Goal: Browse casually: Explore the website without a specific task or goal

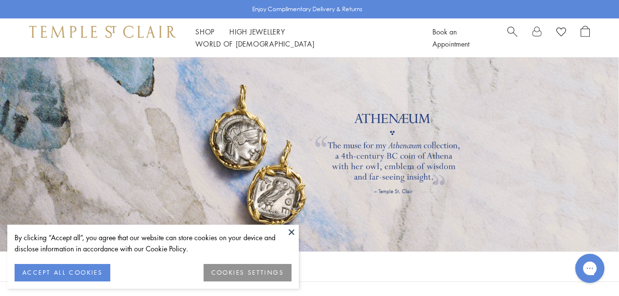
click at [291, 232] on button at bounding box center [291, 232] width 15 height 15
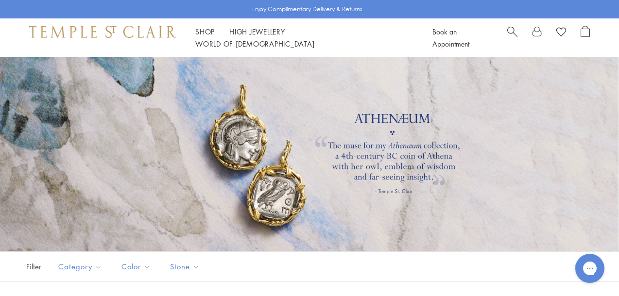
click at [512, 33] on span "Search" at bounding box center [512, 31] width 10 height 10
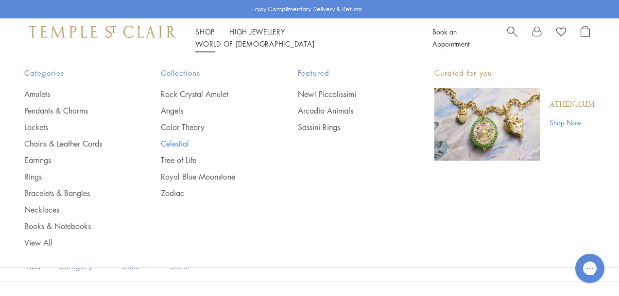
click at [181, 142] on link "Celestial" at bounding box center [210, 143] width 98 height 11
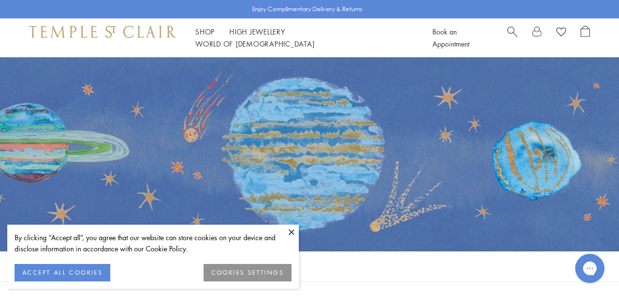
click at [290, 232] on button at bounding box center [291, 232] width 15 height 15
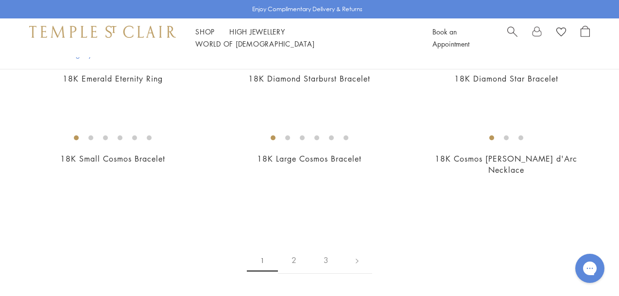
scroll to position [1463, 0]
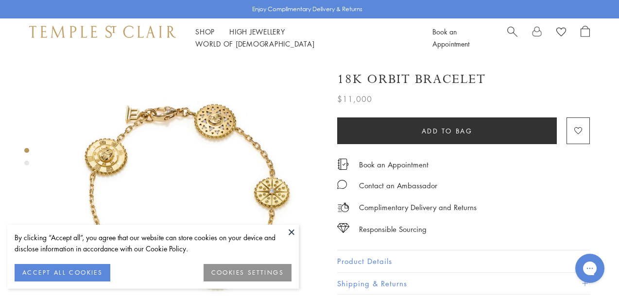
click at [291, 232] on button at bounding box center [291, 232] width 15 height 15
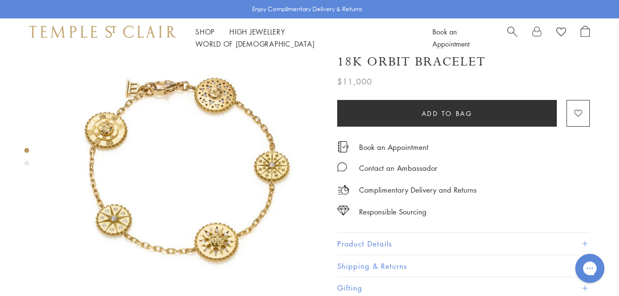
scroll to position [27, 0]
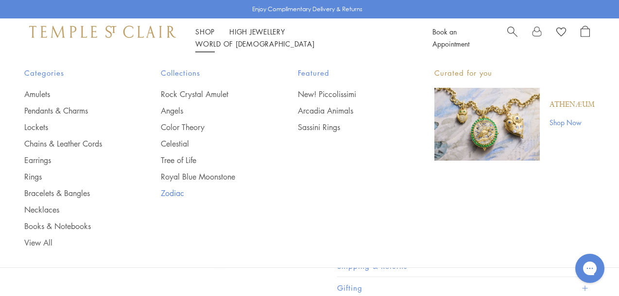
click at [170, 192] on link "Zodiac" at bounding box center [210, 193] width 98 height 11
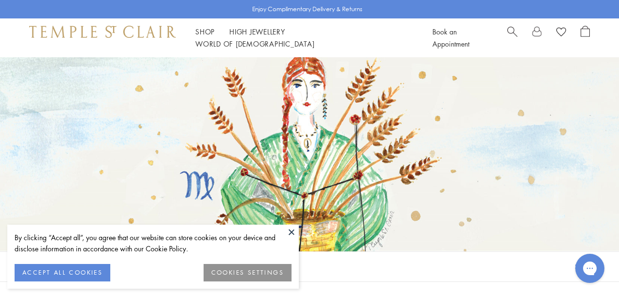
click at [293, 230] on button at bounding box center [291, 232] width 15 height 15
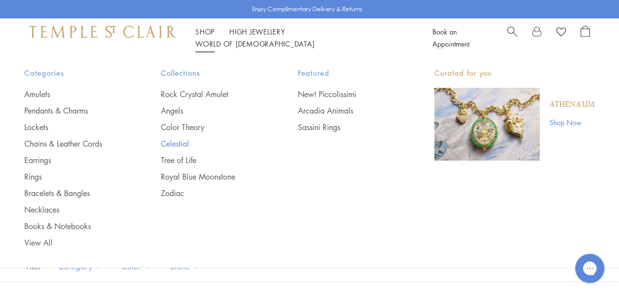
click at [177, 143] on link "Celestial" at bounding box center [210, 143] width 98 height 11
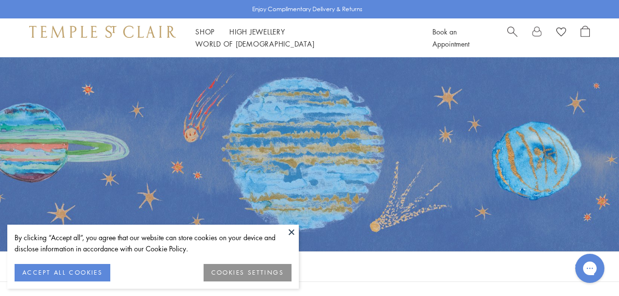
click at [291, 232] on button at bounding box center [291, 232] width 15 height 15
